Goal: Task Accomplishment & Management: Use online tool/utility

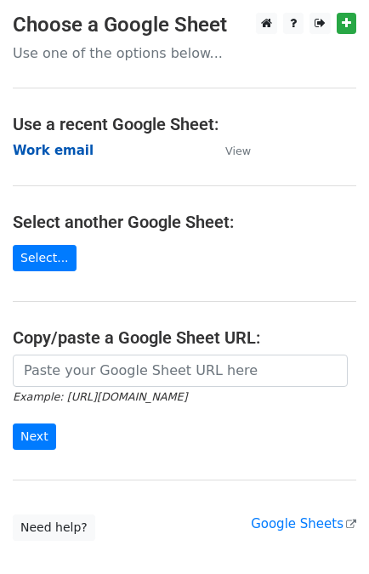
click at [41, 153] on strong "Work email" at bounding box center [53, 150] width 81 height 15
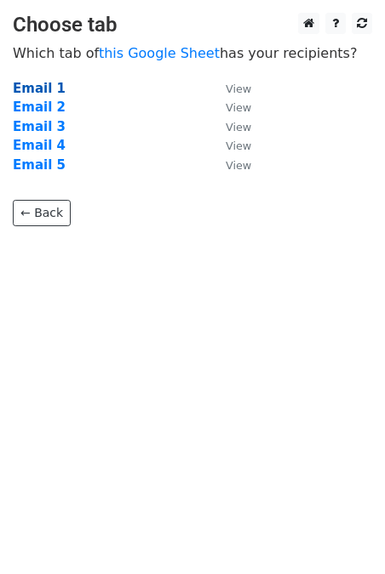
click at [38, 88] on strong "Email 1" at bounding box center [39, 88] width 53 height 15
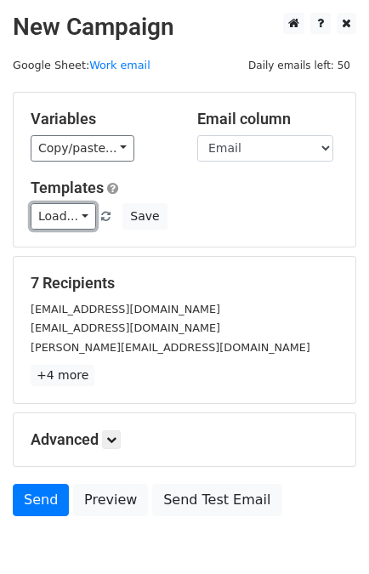
click at [58, 221] on link "Load..." at bounding box center [64, 216] width 66 height 26
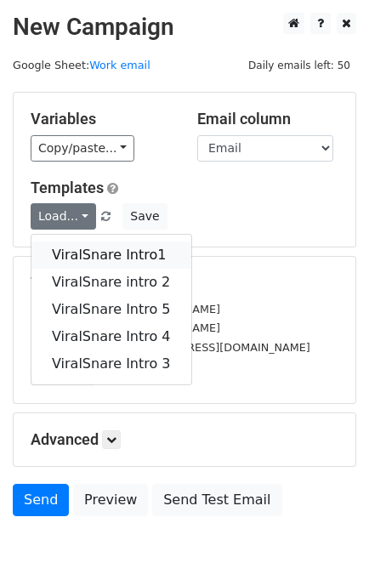
click at [73, 249] on link "ViralSnare Intro1" at bounding box center [111, 255] width 160 height 27
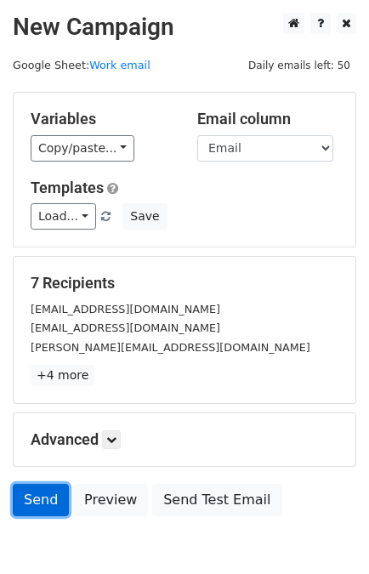
click at [31, 498] on link "Send" at bounding box center [41, 500] width 56 height 32
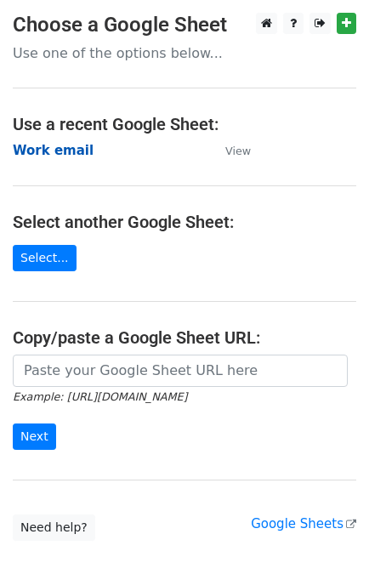
click at [56, 150] on strong "Work email" at bounding box center [53, 150] width 81 height 15
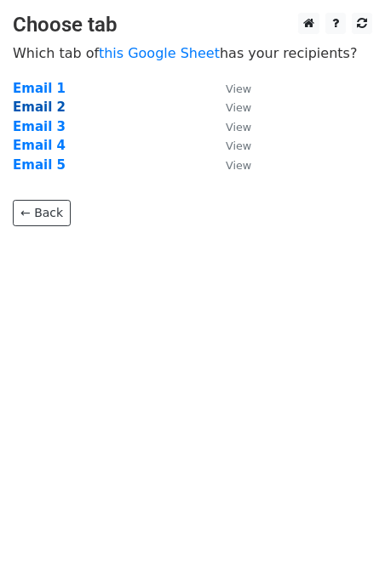
click at [41, 106] on strong "Email 2" at bounding box center [39, 107] width 53 height 15
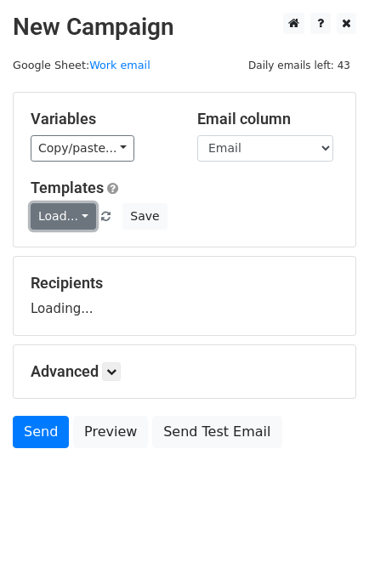
click at [56, 222] on link "Load..." at bounding box center [64, 216] width 66 height 26
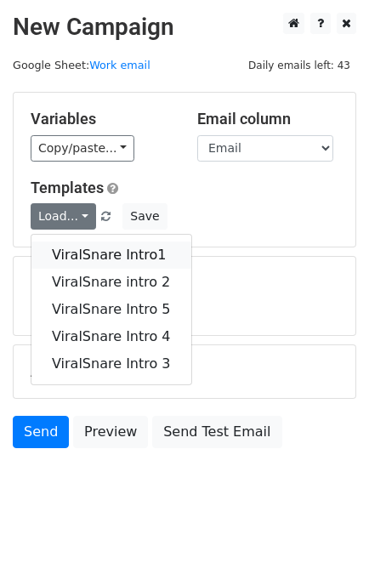
click at [91, 250] on link "ViralSnare Intro1" at bounding box center [111, 255] width 160 height 27
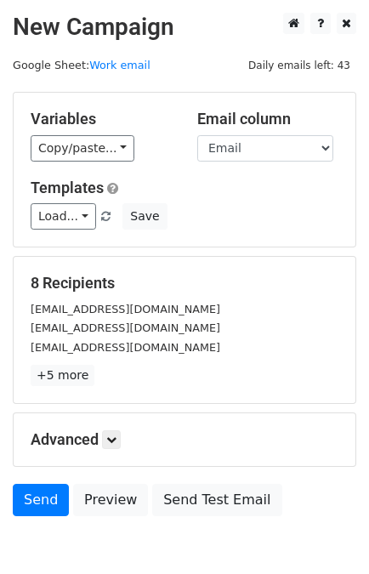
scroll to position [2, 0]
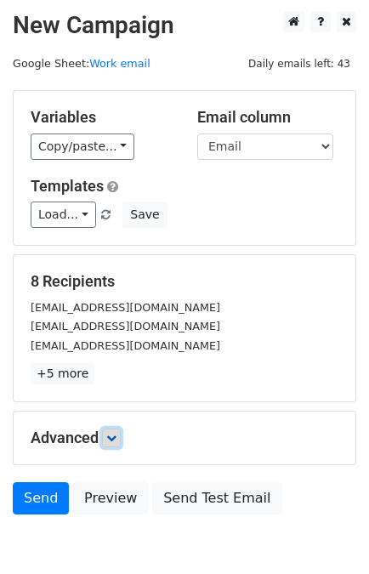
click at [114, 437] on icon at bounding box center [111, 438] width 10 height 10
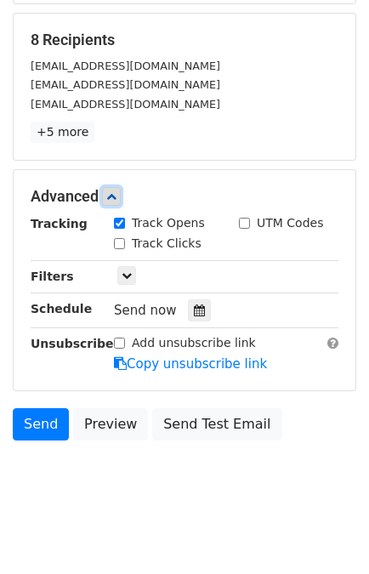
scroll to position [249, 0]
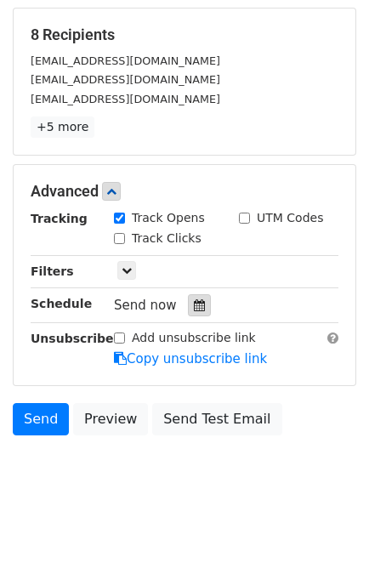
click at [194, 304] on icon at bounding box center [199, 306] width 11 height 12
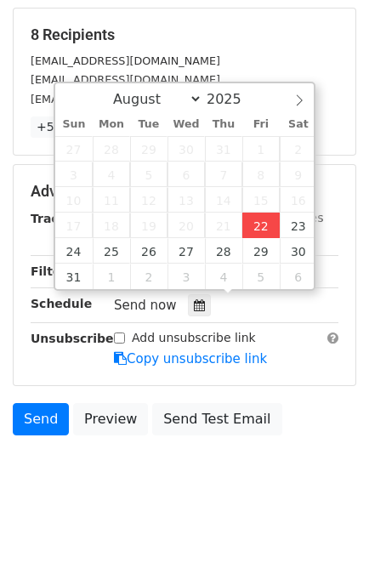
type input "2025-08-22 14:41"
type input "02"
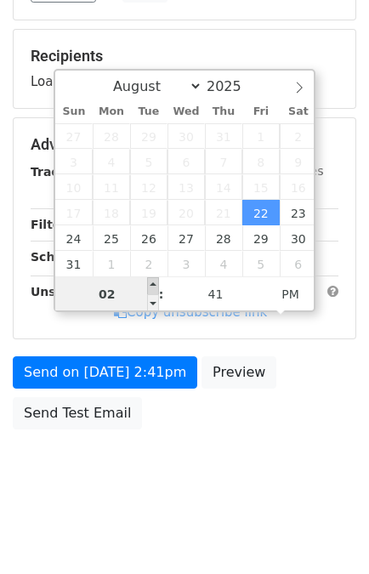
scroll to position [221, 0]
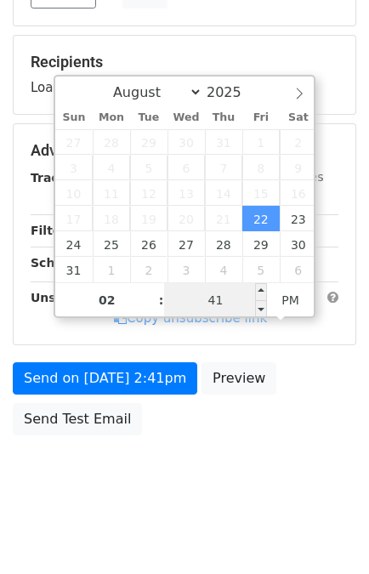
click at [214, 289] on input "41" at bounding box center [216, 300] width 104 height 34
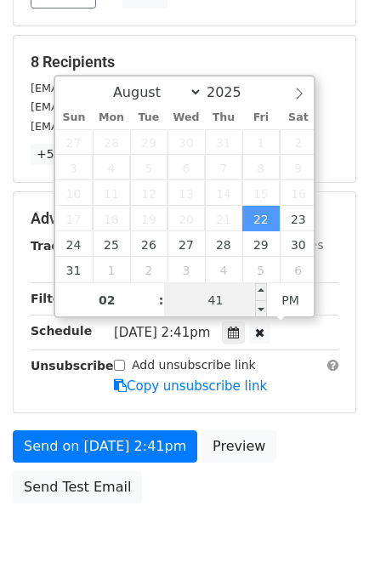
click at [214, 289] on input "41" at bounding box center [216, 300] width 104 height 34
click at [214, 294] on input "41" at bounding box center [216, 300] width 104 height 34
type input "50"
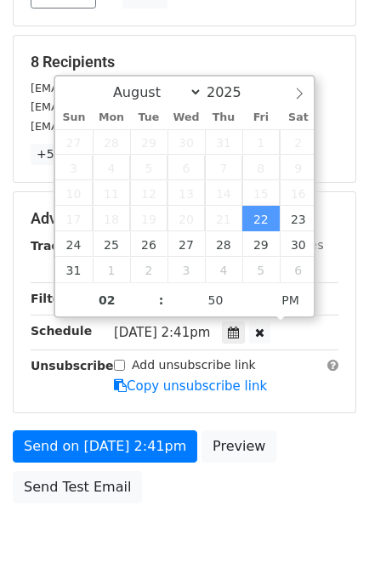
type input "2025-08-22 14:50"
click at [310, 431] on div "Send on Aug 22 at 2:41pm Preview Send Test Email" at bounding box center [184, 472] width 369 height 82
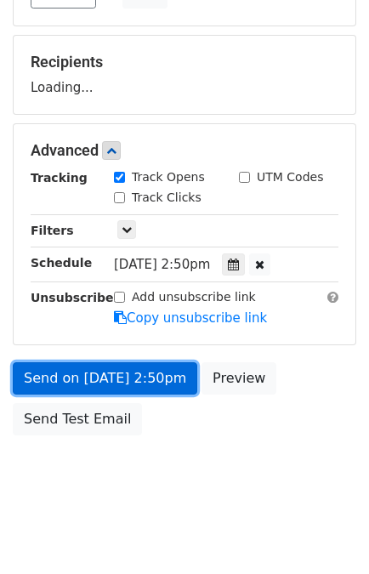
click at [105, 374] on link "Send on Aug 22 at 2:50pm" at bounding box center [105, 379] width 185 height 32
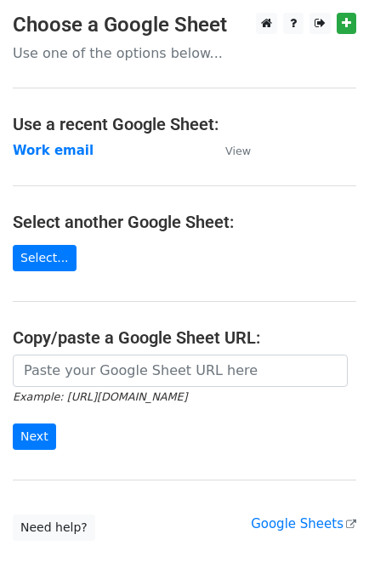
click at [61, 159] on td "Work email" at bounding box center [111, 151] width 196 height 20
click at [61, 146] on strong "Work email" at bounding box center [53, 150] width 81 height 15
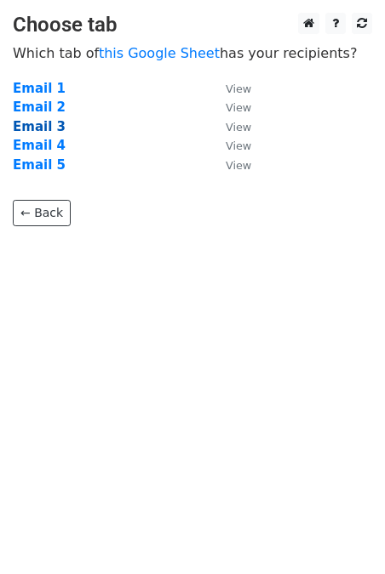
click at [43, 126] on strong "Email 3" at bounding box center [39, 126] width 53 height 15
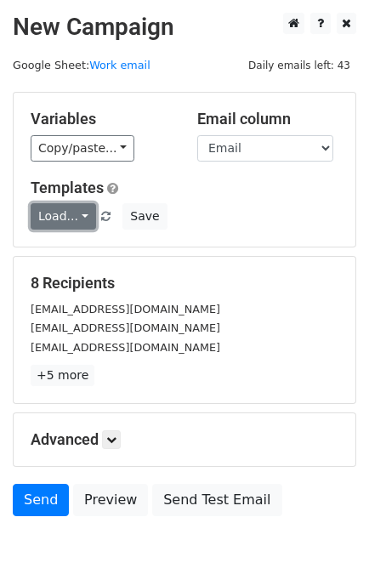
click at [68, 219] on link "Load..." at bounding box center [64, 216] width 66 height 26
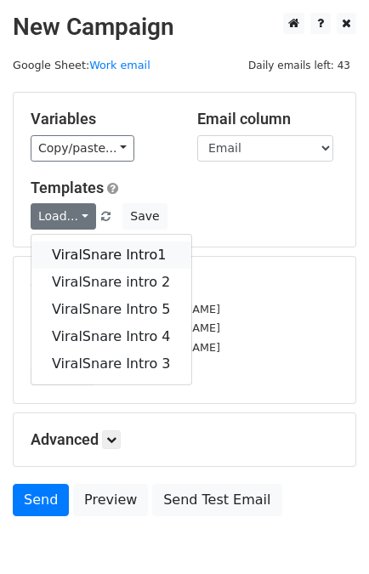
click at [96, 254] on link "ViralSnare Intro1" at bounding box center [111, 255] width 160 height 27
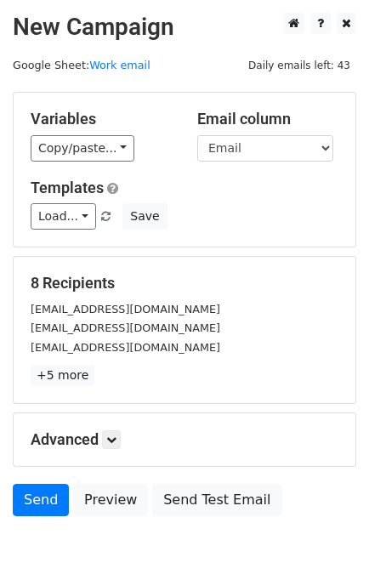
scroll to position [83, 0]
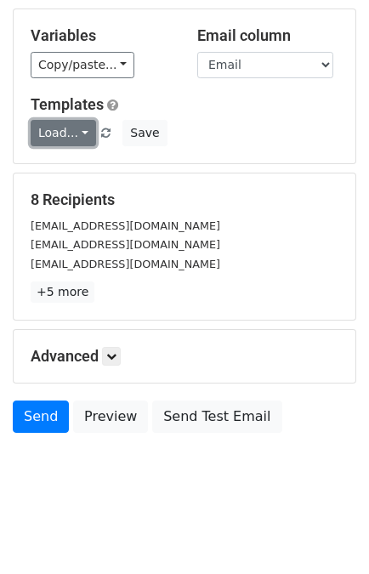
click at [48, 134] on link "Load..." at bounding box center [64, 133] width 66 height 26
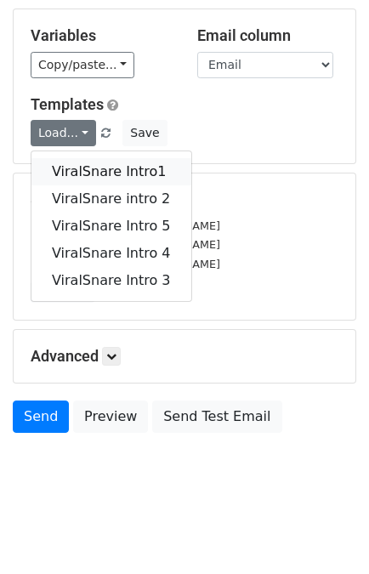
click at [73, 170] on link "ViralSnare Intro1" at bounding box center [111, 171] width 160 height 27
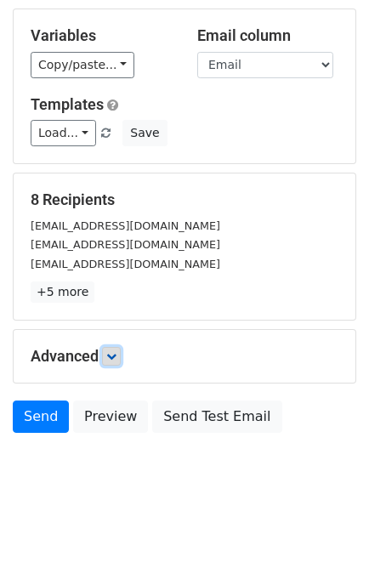
click at [111, 358] on icon at bounding box center [111, 356] width 10 height 10
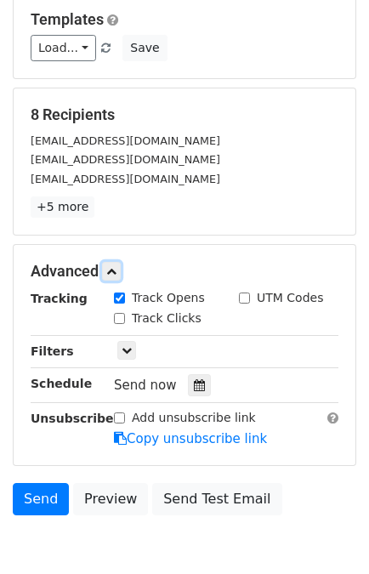
scroll to position [170, 0]
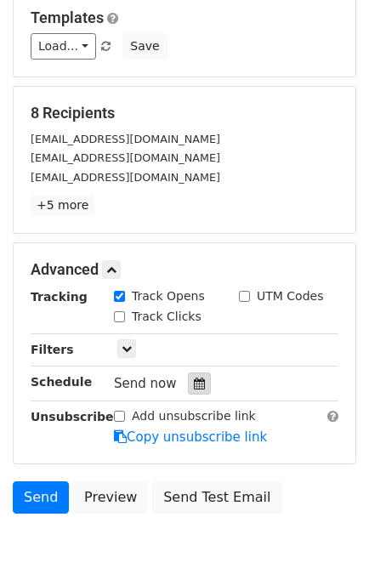
click at [194, 385] on icon at bounding box center [199, 384] width 11 height 12
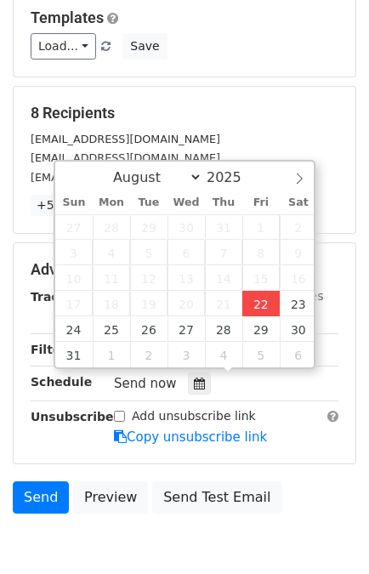
type input "2025-08-22 14:42"
type input "02"
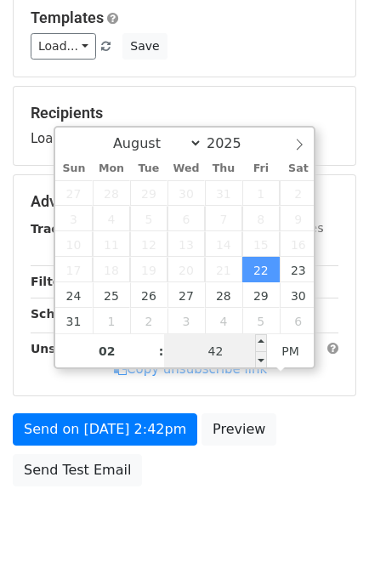
click at [211, 351] on input "42" at bounding box center [216, 351] width 104 height 34
type input "59"
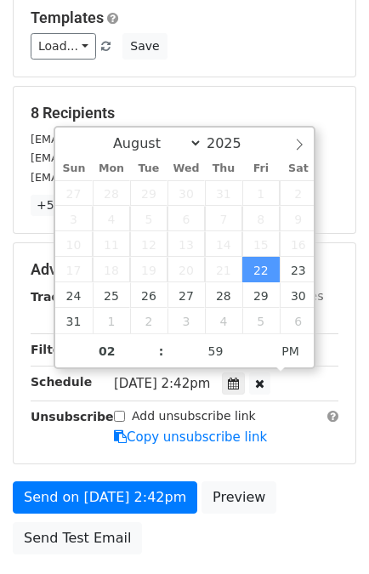
type input "2025-08-22 14:59"
click at [307, 470] on form "Variables Copy/paste... {{Link}} {{Email}} {{Name}} {{Subject}} Email column Li…" at bounding box center [185, 243] width 344 height 642
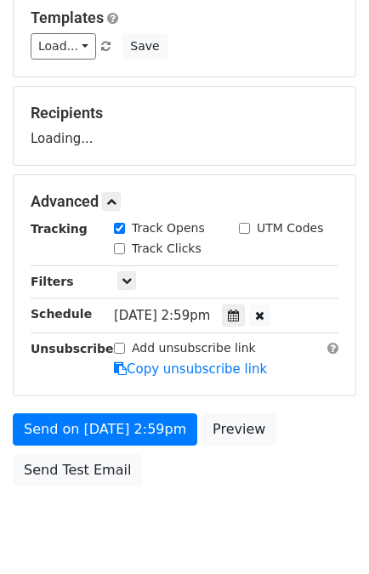
scroll to position [221, 0]
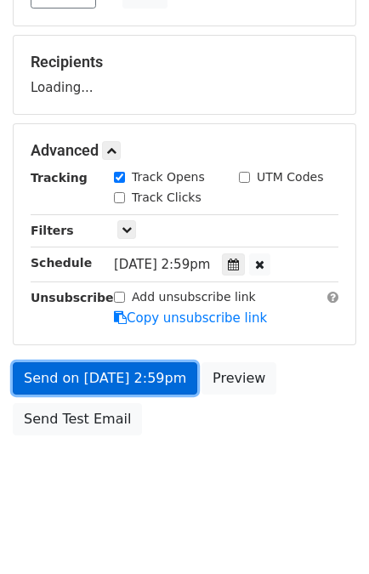
click at [111, 366] on link "Send on Aug 22 at 2:59pm" at bounding box center [105, 379] width 185 height 32
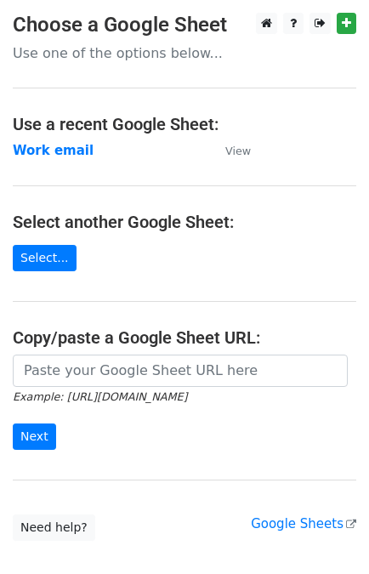
click at [60, 149] on strong "Work email" at bounding box center [53, 150] width 81 height 15
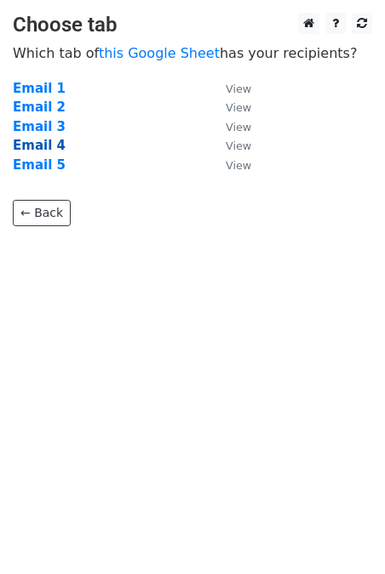
click at [48, 146] on strong "Email 4" at bounding box center [39, 145] width 53 height 15
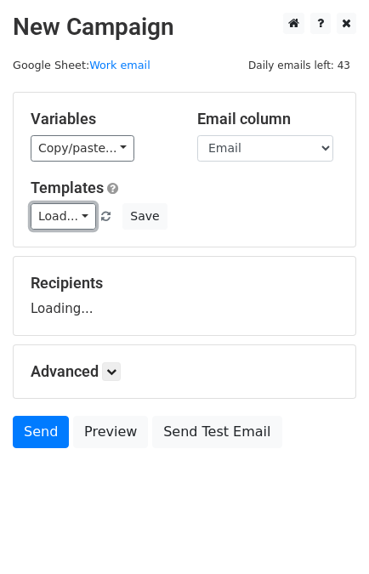
click at [68, 219] on link "Load..." at bounding box center [64, 216] width 66 height 26
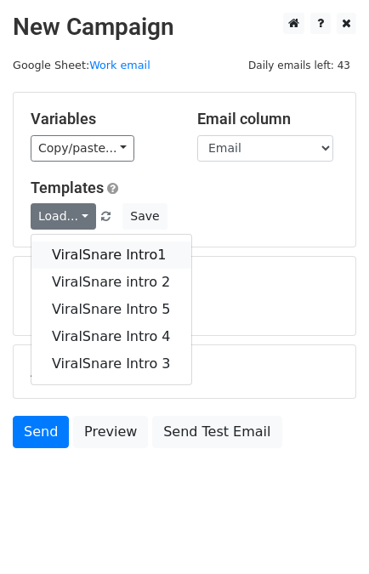
click at [84, 242] on link "ViralSnare Intro1" at bounding box center [111, 255] width 160 height 27
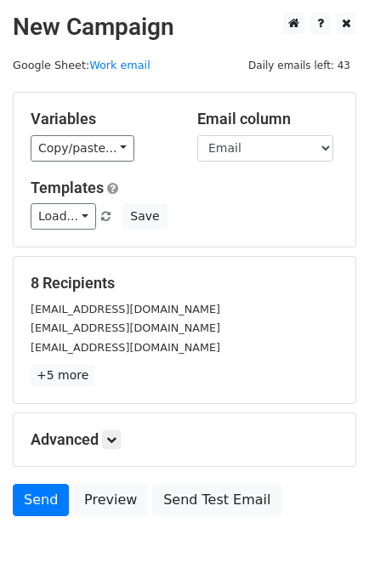
scroll to position [83, 0]
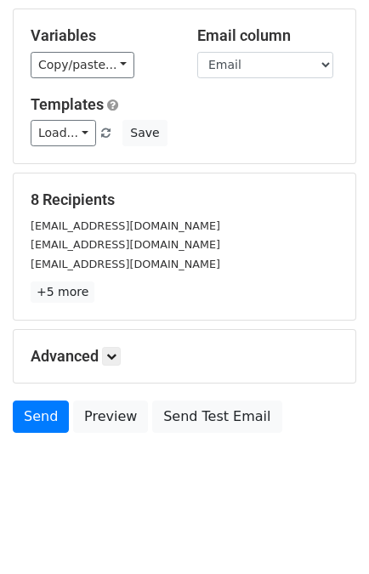
click at [117, 365] on div "Advanced Tracking Track Opens UTM Codes Track Clicks Filters Only include sprea…" at bounding box center [185, 356] width 342 height 53
click at [117, 357] on icon at bounding box center [111, 356] width 10 height 10
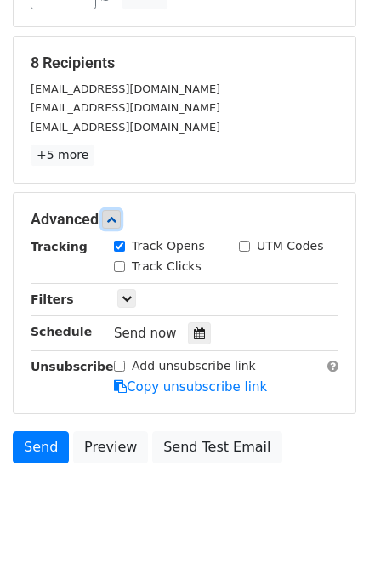
scroll to position [239, 0]
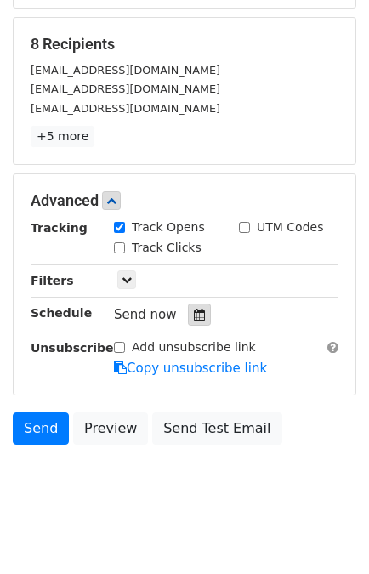
click at [197, 309] on div at bounding box center [199, 315] width 23 height 22
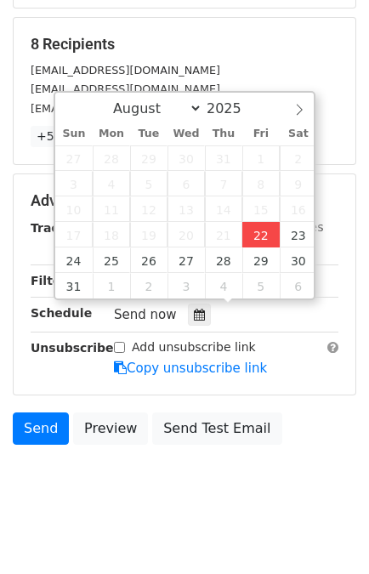
type input "2025-08-22 14:43"
type input "02"
type input "43"
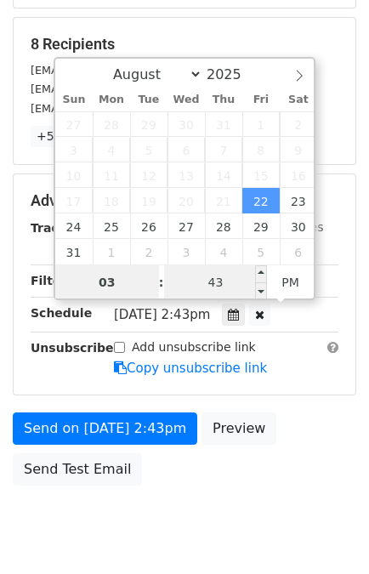
type input "03"
type input "2025-08-22 15:43"
click at [217, 289] on input "43" at bounding box center [216, 283] width 104 height 34
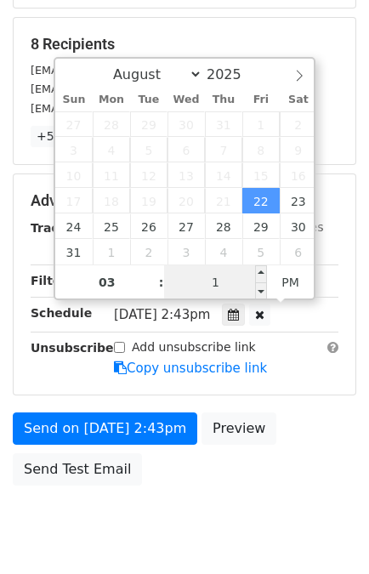
type input "10"
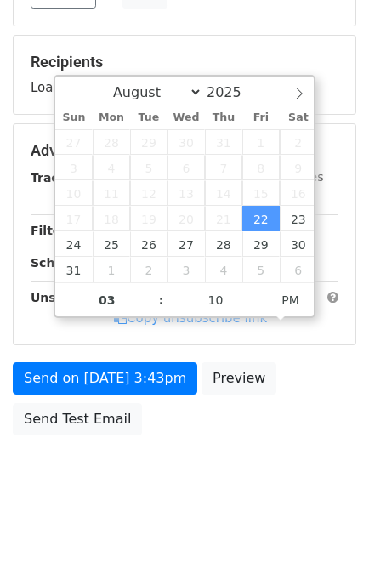
type input "2025-08-22 15:10"
click at [314, 374] on div "Send on Aug 22 at 3:43pm Preview Send Test Email" at bounding box center [184, 404] width 369 height 82
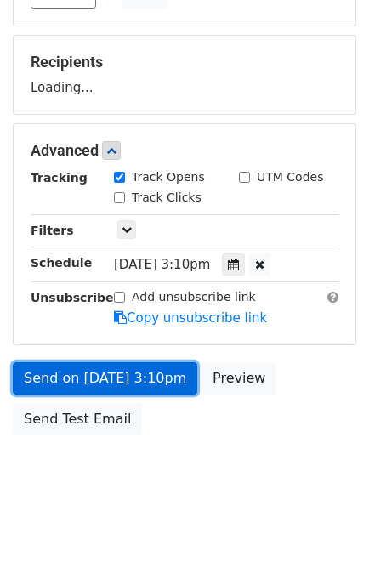
click at [130, 369] on link "Send on Aug 22 at 3:10pm" at bounding box center [105, 379] width 185 height 32
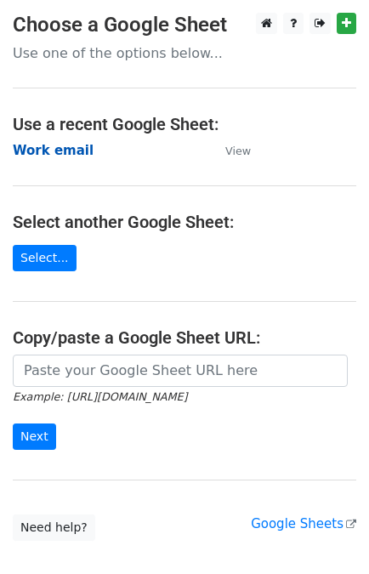
click at [47, 149] on strong "Work email" at bounding box center [53, 150] width 81 height 15
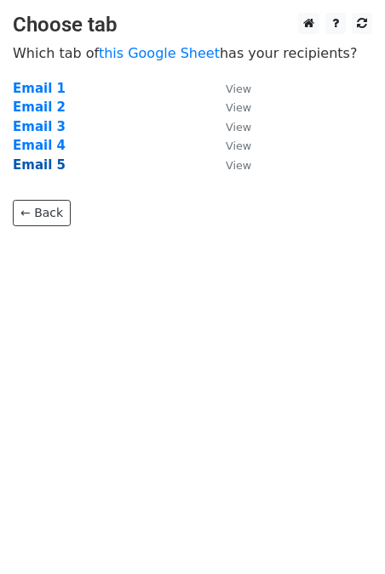
click at [35, 168] on strong "Email 5" at bounding box center [39, 164] width 53 height 15
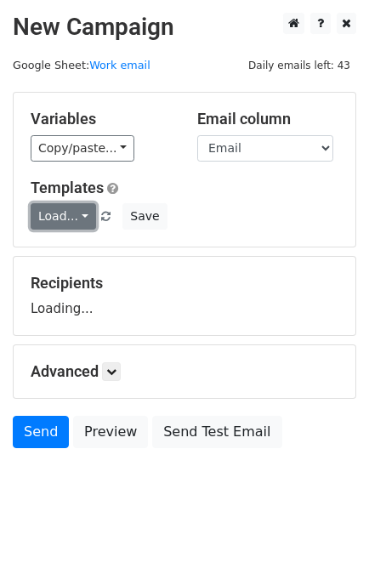
click at [56, 221] on link "Load..." at bounding box center [64, 216] width 66 height 26
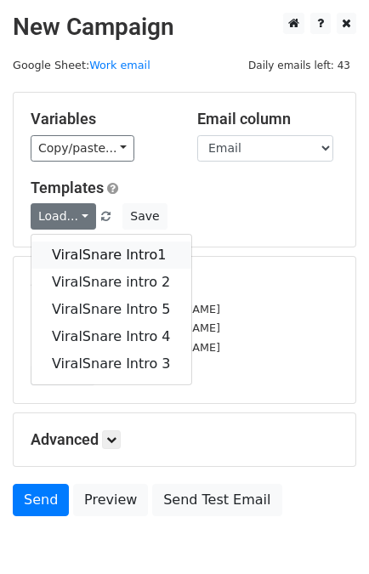
click at [86, 254] on link "ViralSnare Intro1" at bounding box center [111, 255] width 160 height 27
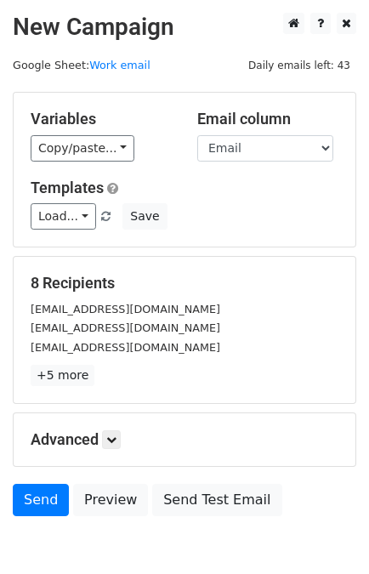
scroll to position [83, 0]
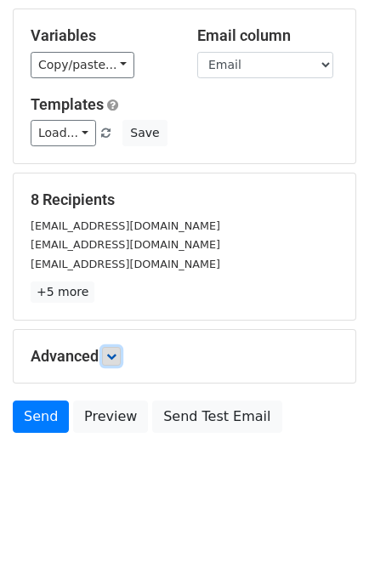
click at [117, 347] on link at bounding box center [111, 356] width 19 height 19
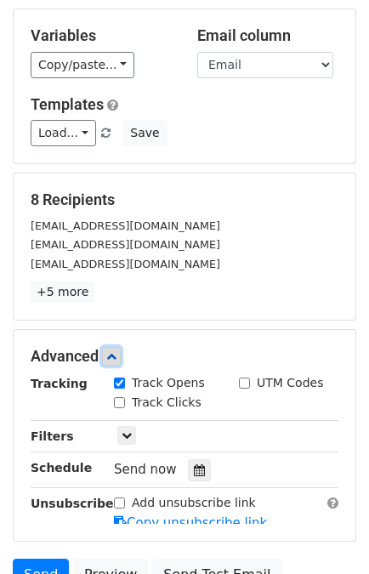
scroll to position [249, 0]
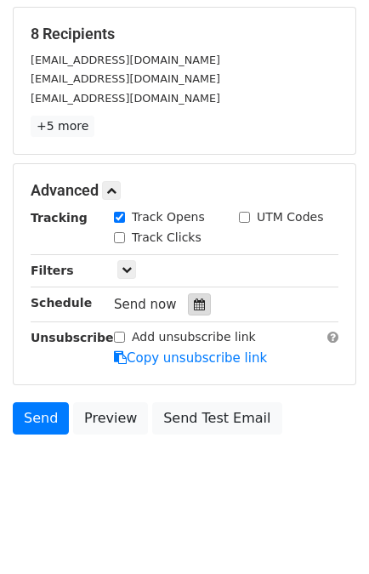
click at [194, 303] on icon at bounding box center [199, 305] width 11 height 12
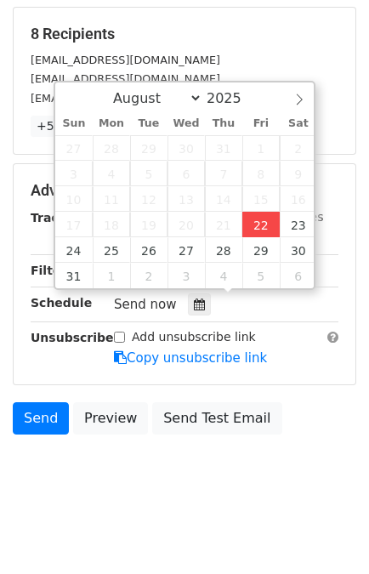
type input "[DATE] 14:43"
type input "02"
type input "43"
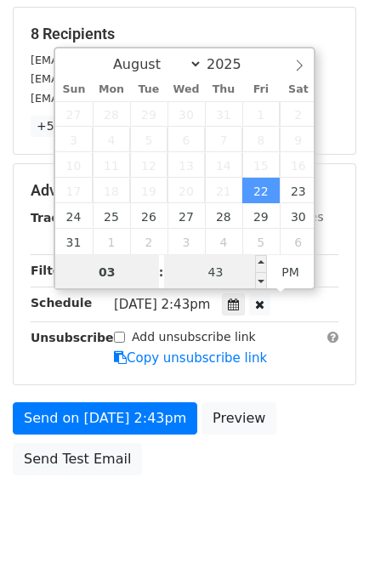
type input "03"
type input "[DATE] 15:43"
click at [213, 273] on input "43" at bounding box center [216, 272] width 104 height 34
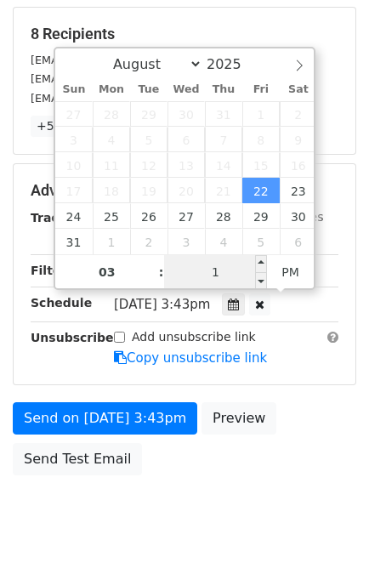
type input "15"
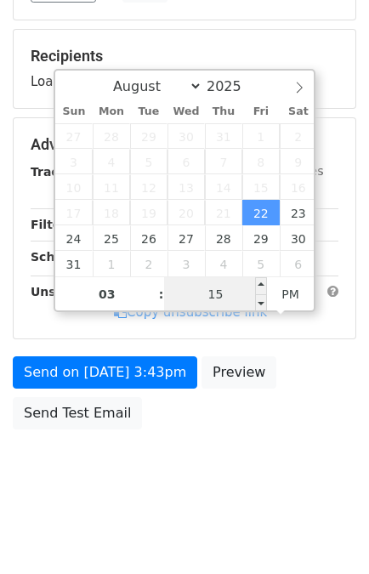
scroll to position [221, 0]
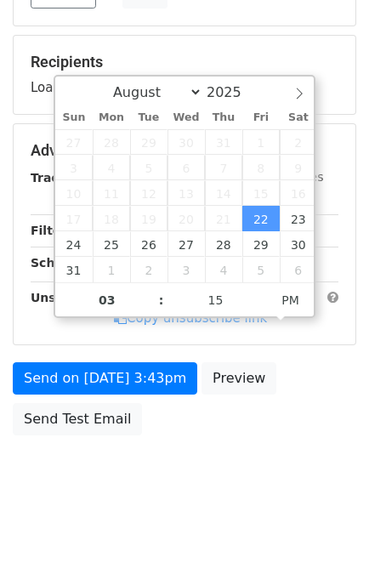
type input "[DATE] 15:15"
click at [277, 401] on div "Send on [DATE] 3:43pm Preview Send Test Email" at bounding box center [184, 404] width 369 height 82
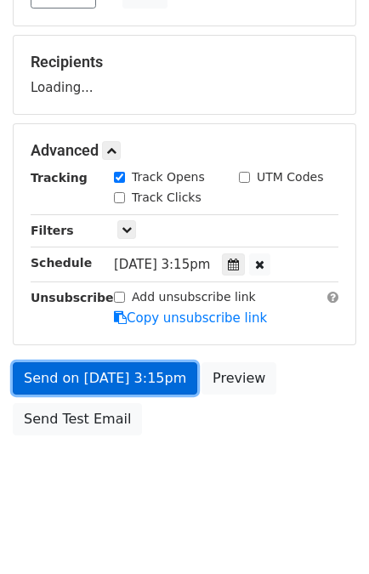
click at [142, 379] on link "Send on [DATE] 3:15pm" at bounding box center [105, 379] width 185 height 32
